Goal: Information Seeking & Learning: Learn about a topic

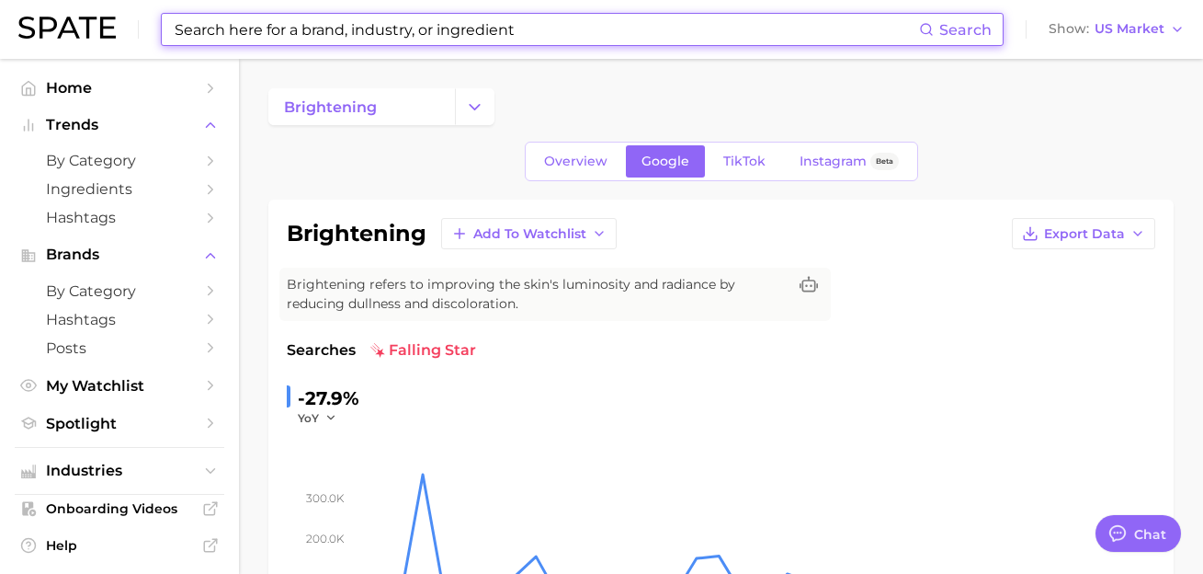
click at [223, 21] on input at bounding box center [546, 29] width 746 height 31
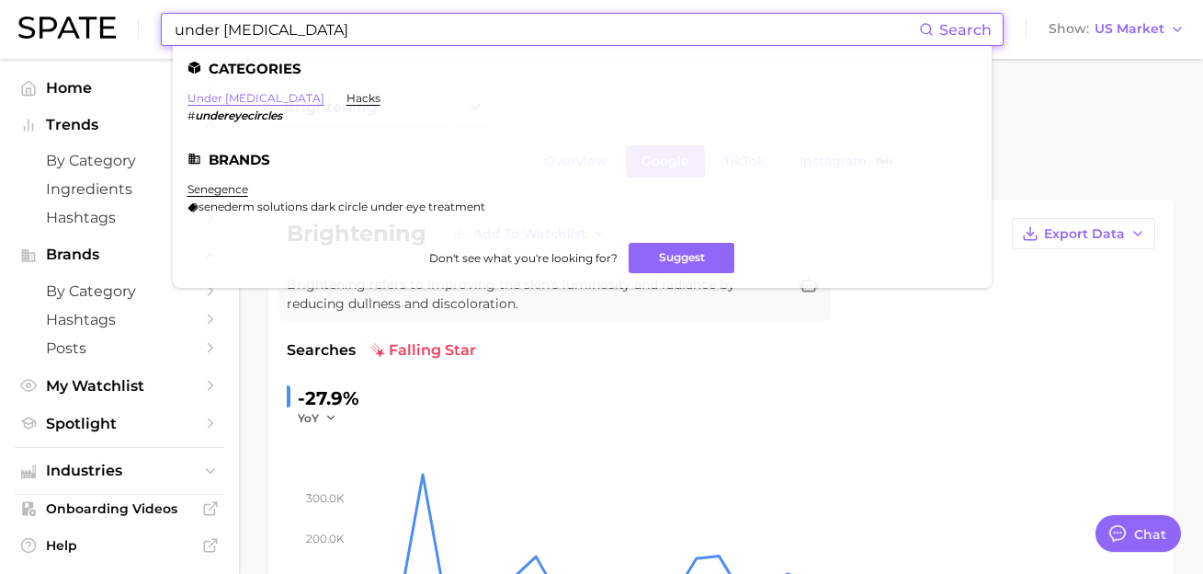
type input "under [MEDICAL_DATA]"
click at [264, 101] on link "under [MEDICAL_DATA]" at bounding box center [256, 98] width 137 height 14
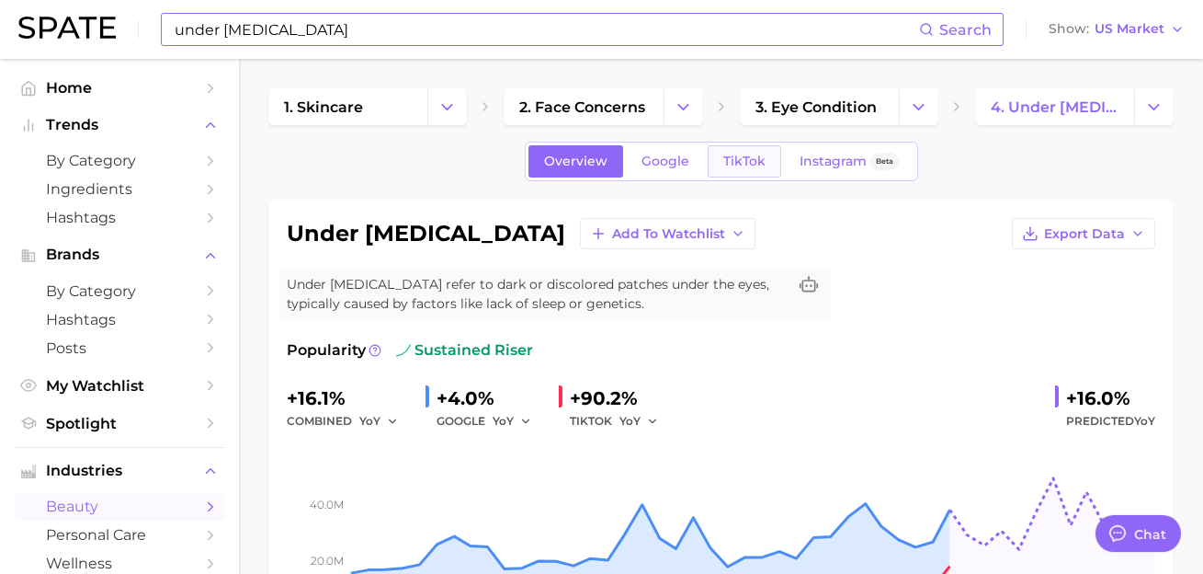
click at [752, 171] on link "TikTok" at bounding box center [745, 161] width 74 height 32
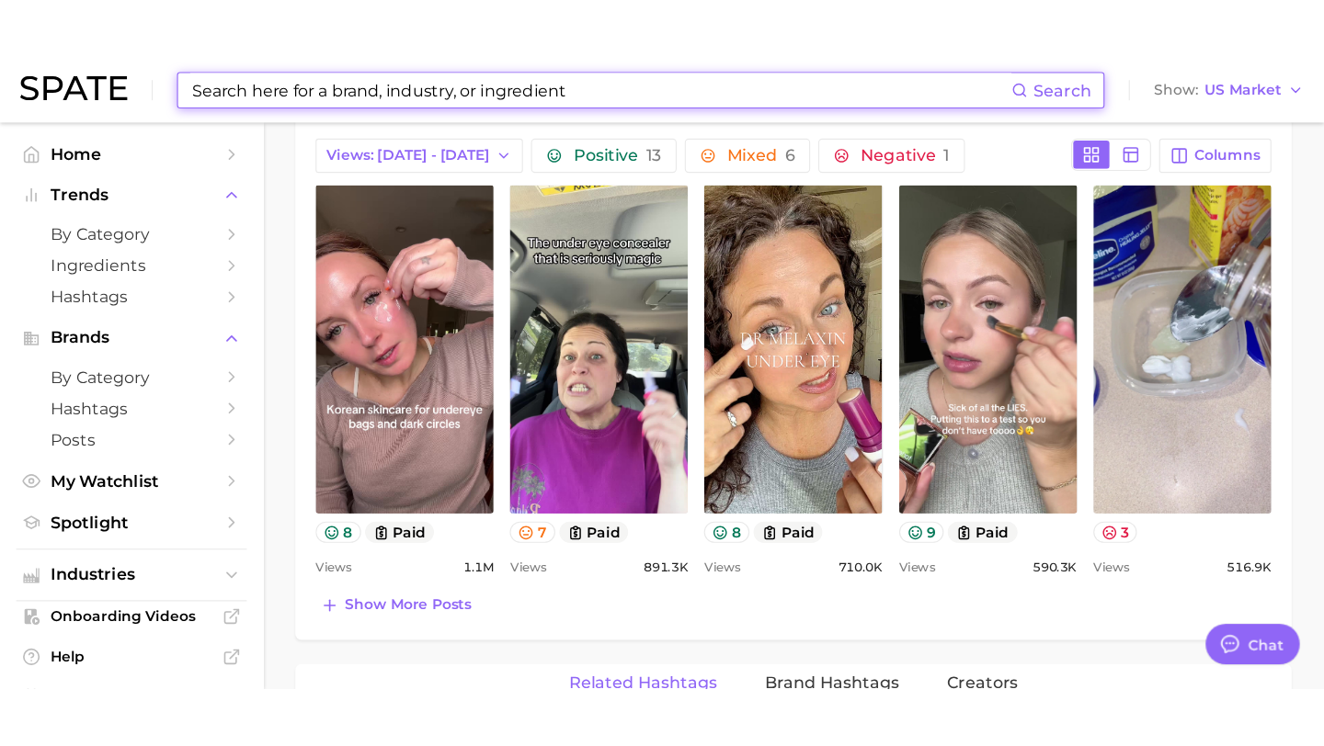
scroll to position [936, 0]
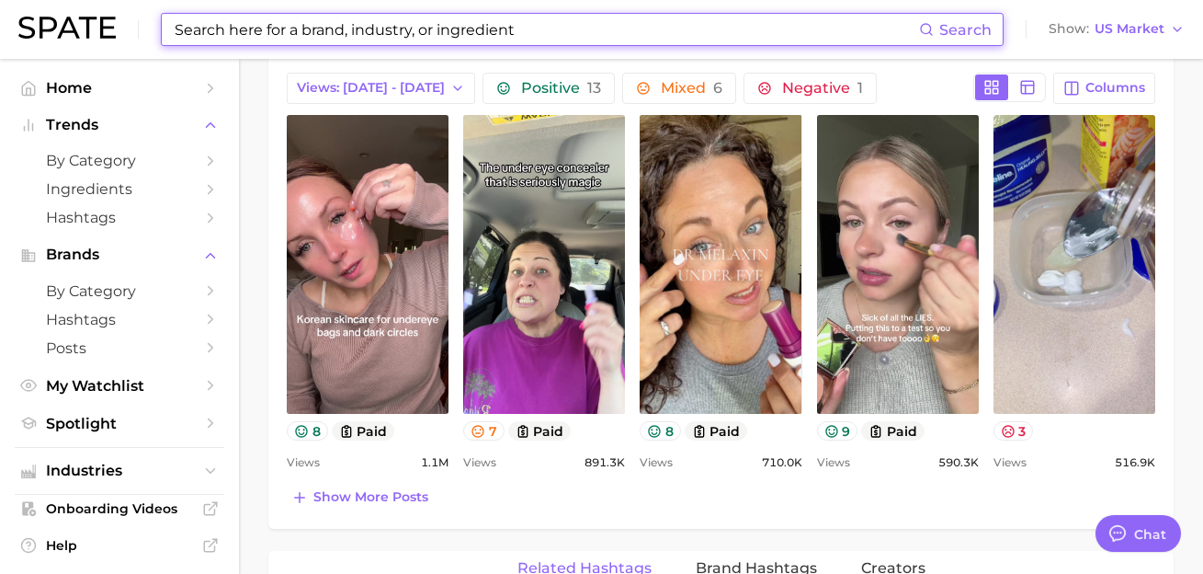
type textarea "x"
